Goal: Task Accomplishment & Management: Manage account settings

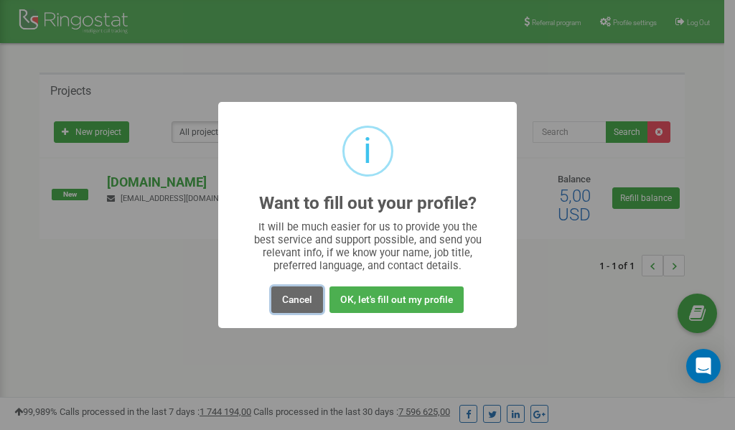
click at [297, 297] on button "Cancel" at bounding box center [297, 299] width 52 height 27
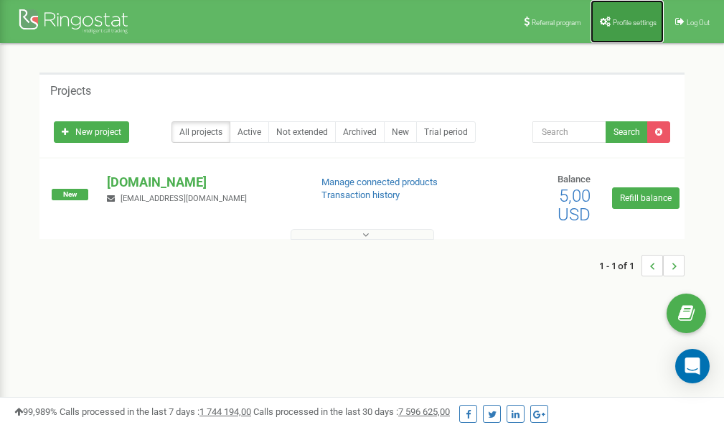
click at [617, 25] on span "Profile settings" at bounding box center [635, 23] width 44 height 8
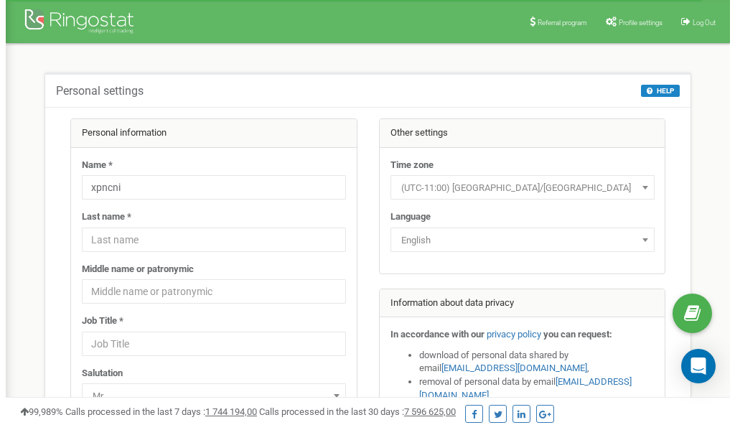
scroll to position [72, 0]
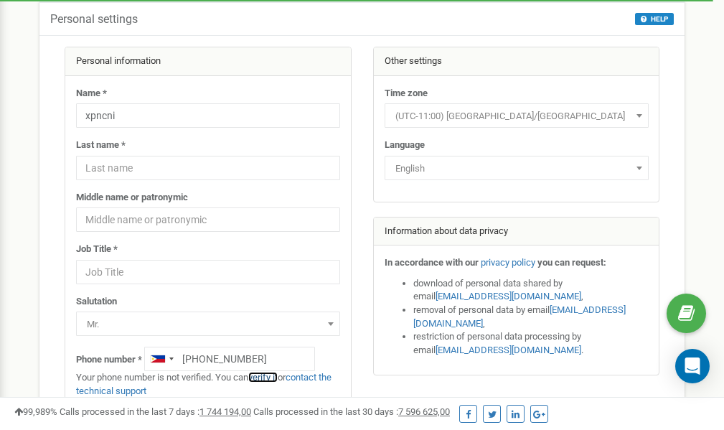
click at [274, 377] on link "verify it" at bounding box center [262, 377] width 29 height 11
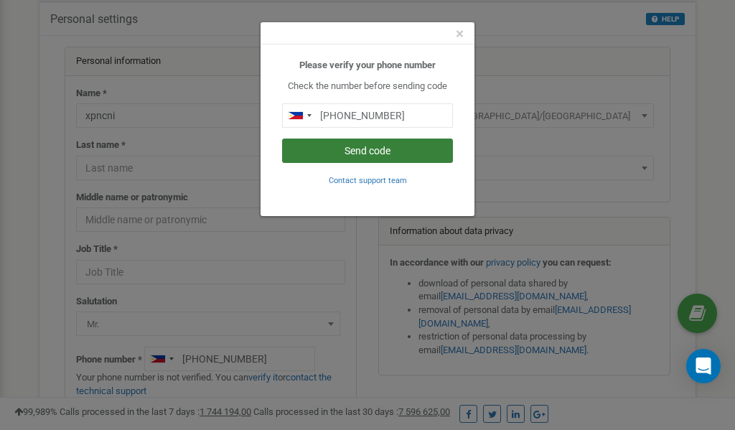
click at [364, 152] on button "Send code" at bounding box center [367, 151] width 171 height 24
